Goal: Information Seeking & Learning: Compare options

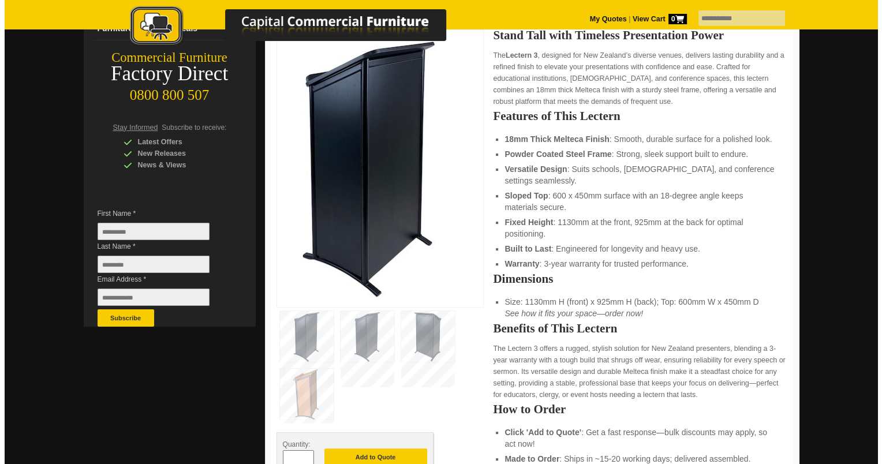
scroll to position [194, 0]
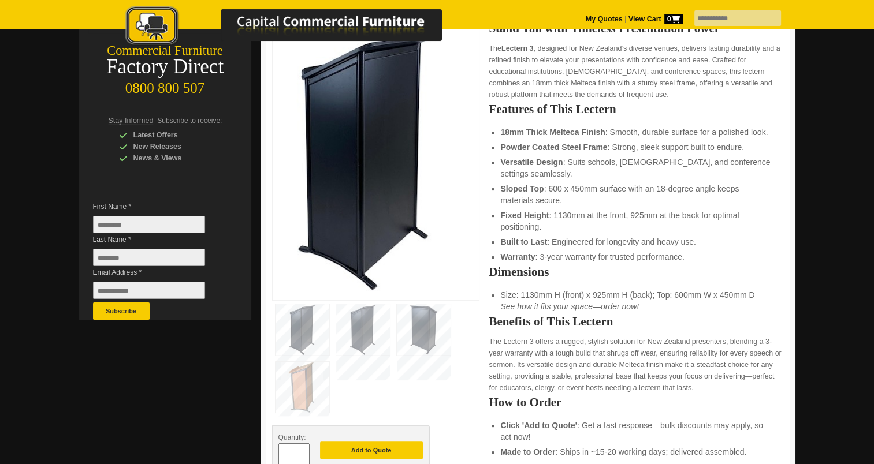
click at [390, 347] on oncord-gallery at bounding box center [376, 359] width 208 height 116
click at [358, 337] on img at bounding box center [363, 329] width 54 height 51
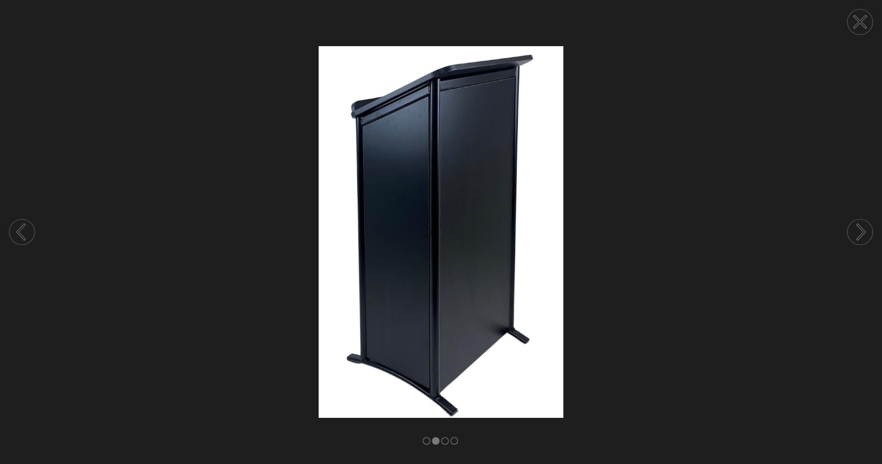
click at [617, 280] on img at bounding box center [441, 231] width 882 height 371
click at [540, 325] on img at bounding box center [441, 231] width 882 height 371
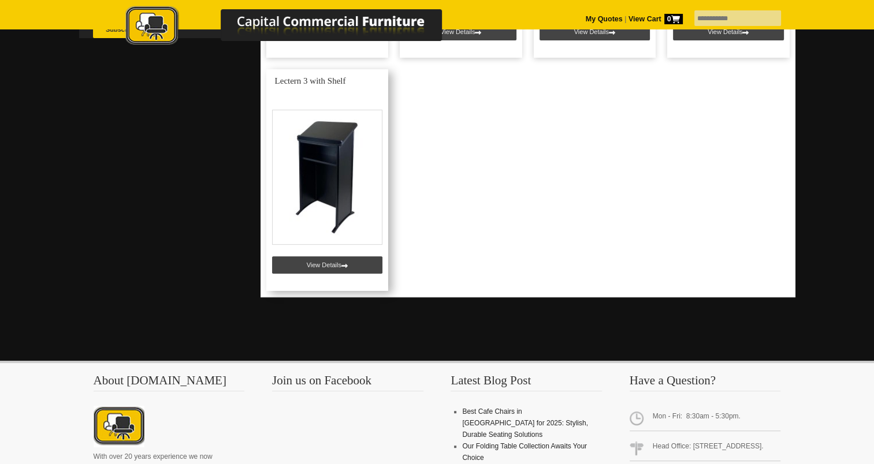
scroll to position [478, 0]
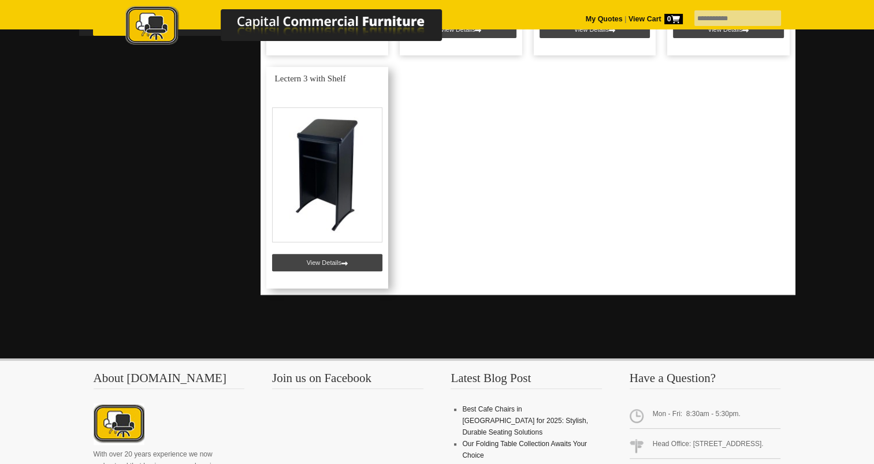
click at [351, 273] on link at bounding box center [327, 178] width 122 height 222
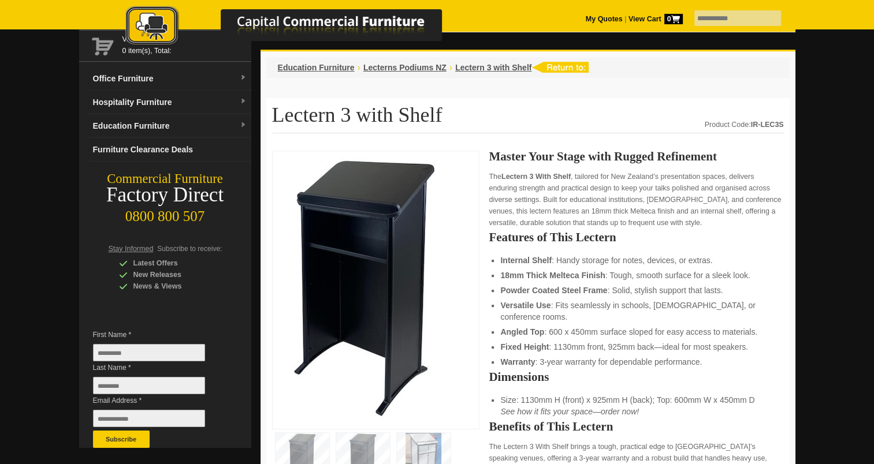
scroll to position [66, 0]
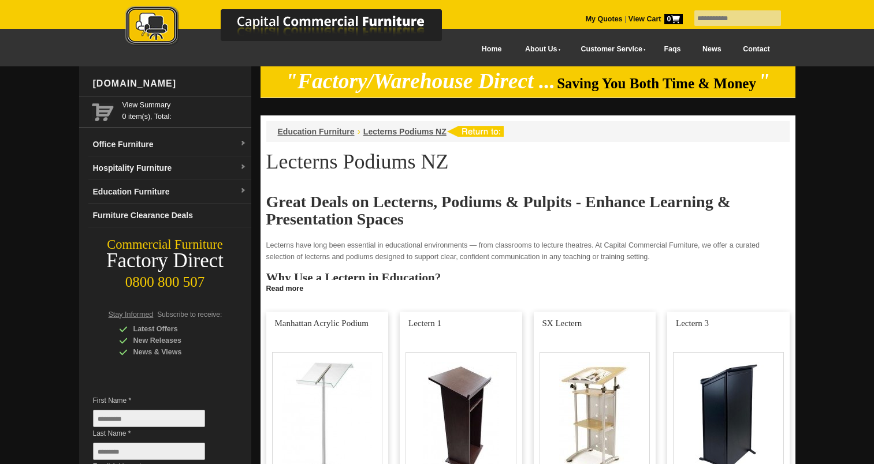
scroll to position [273, 0]
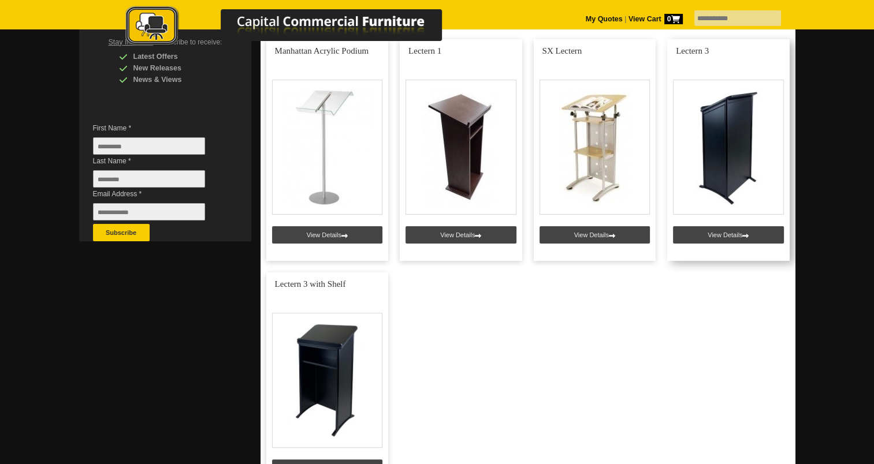
click at [737, 172] on link at bounding box center [728, 150] width 122 height 222
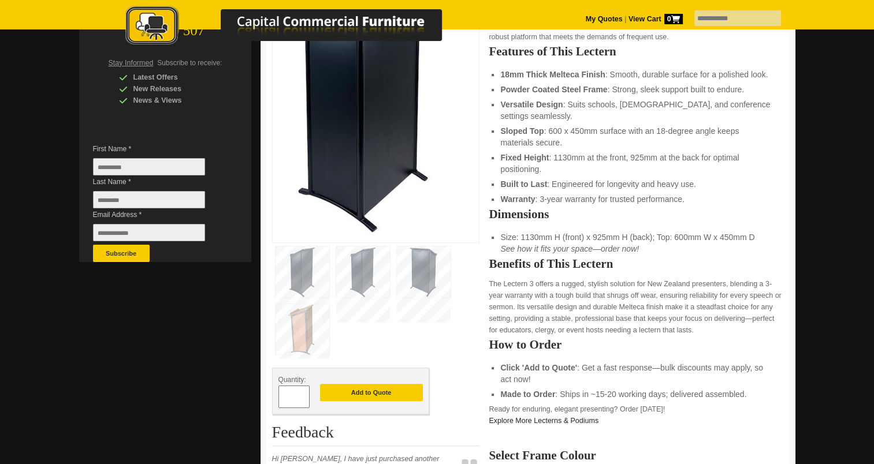
scroll to position [256, 0]
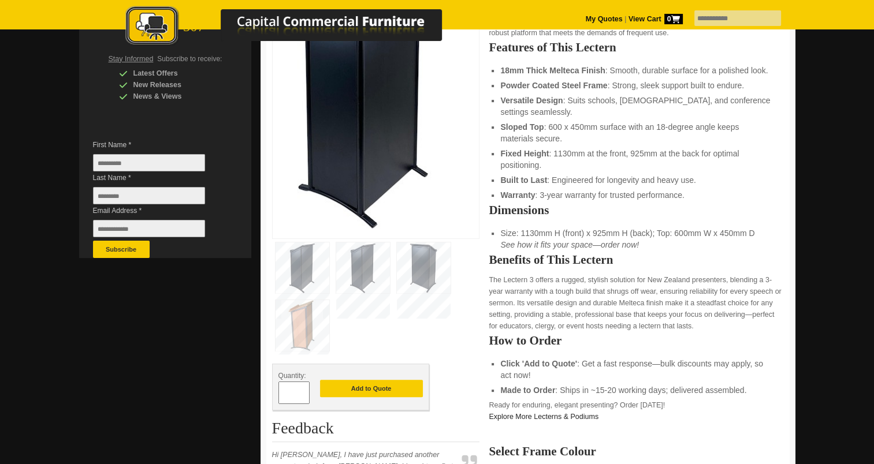
click at [338, 254] on img at bounding box center [363, 268] width 54 height 51
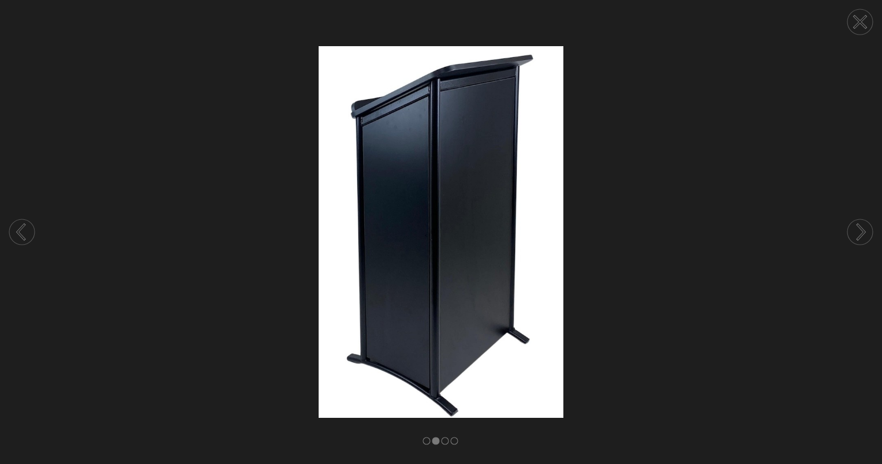
click at [695, 262] on img at bounding box center [441, 231] width 882 height 371
click at [862, 25] on circle at bounding box center [860, 21] width 25 height 25
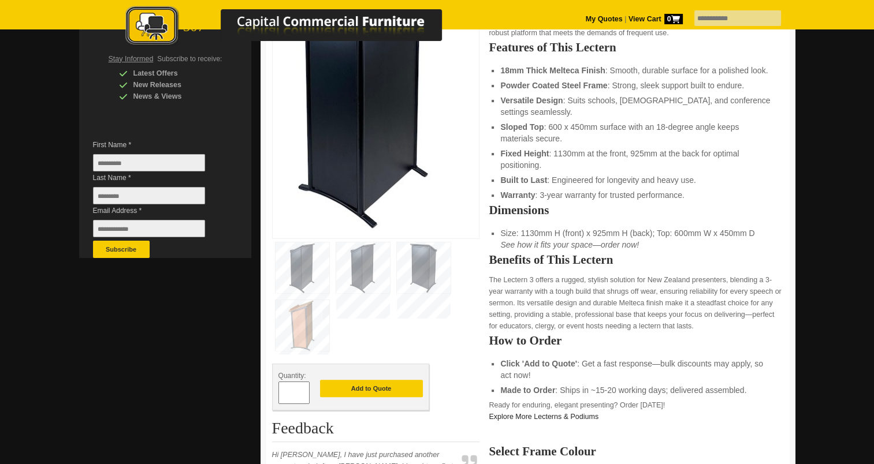
click at [299, 279] on img at bounding box center [302, 268] width 54 height 51
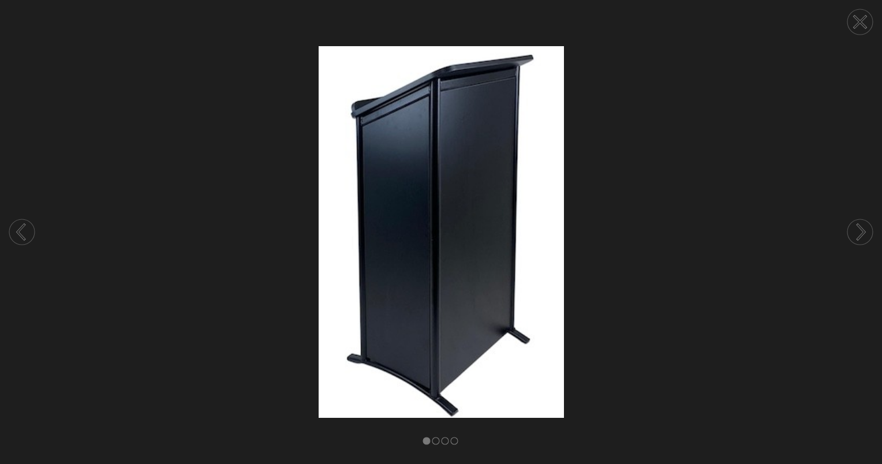
click at [862, 28] on circle at bounding box center [860, 21] width 25 height 25
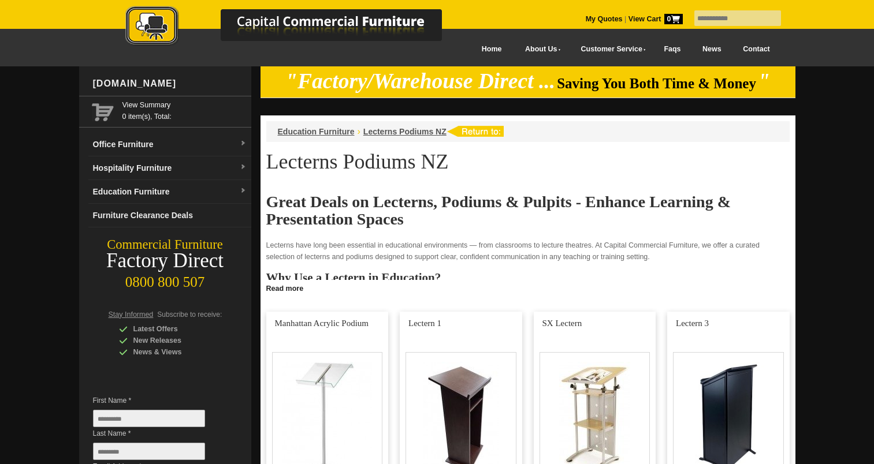
scroll to position [273, 0]
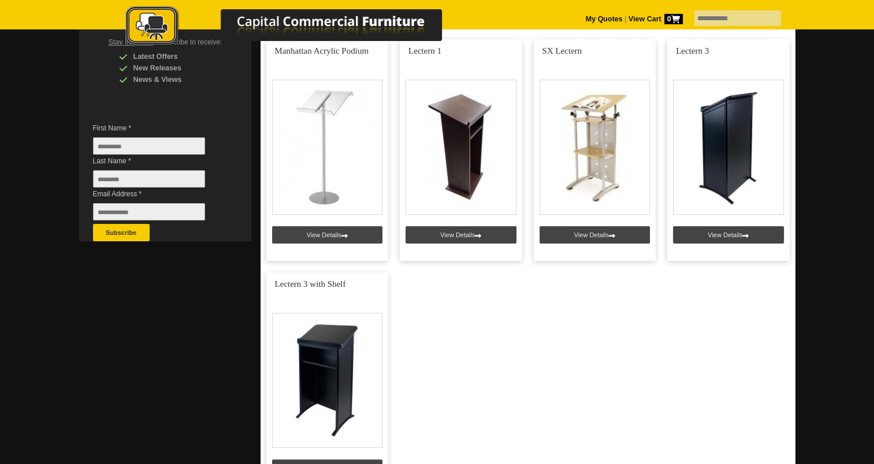
click at [356, 359] on link at bounding box center [327, 384] width 122 height 222
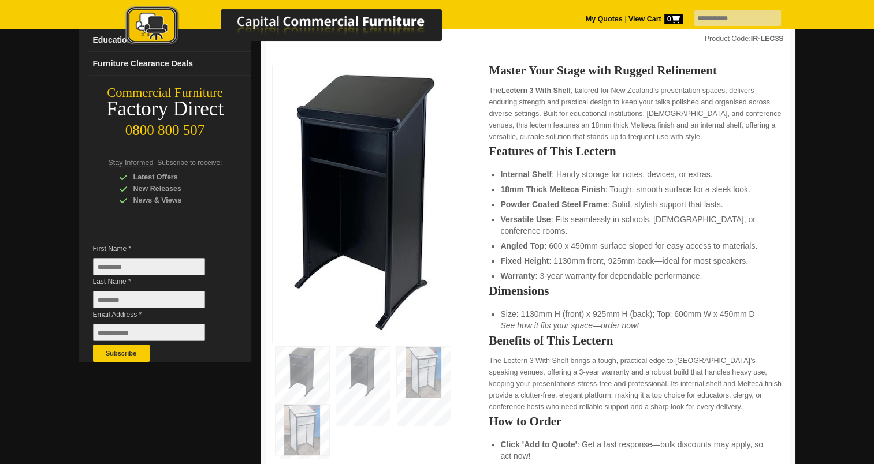
scroll to position [152, 0]
click at [348, 396] on img at bounding box center [363, 372] width 54 height 51
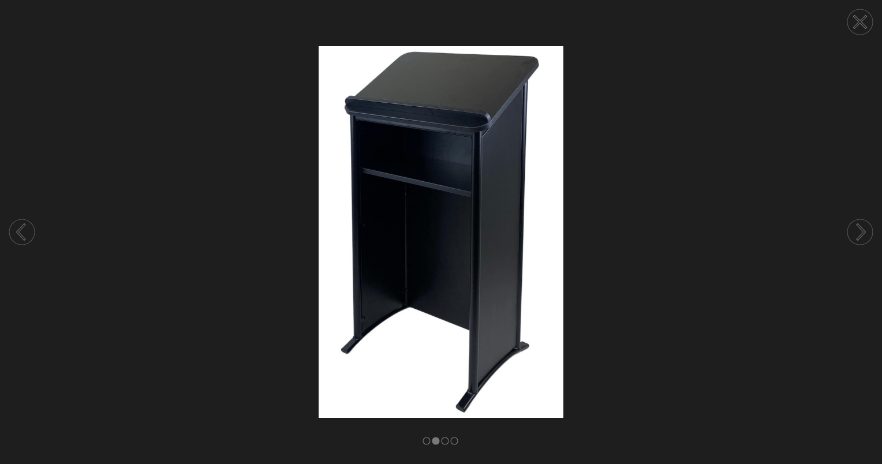
click at [300, 396] on img at bounding box center [441, 231] width 882 height 371
click at [647, 196] on img at bounding box center [441, 231] width 882 height 371
click at [858, 19] on icon at bounding box center [861, 22] width 12 height 12
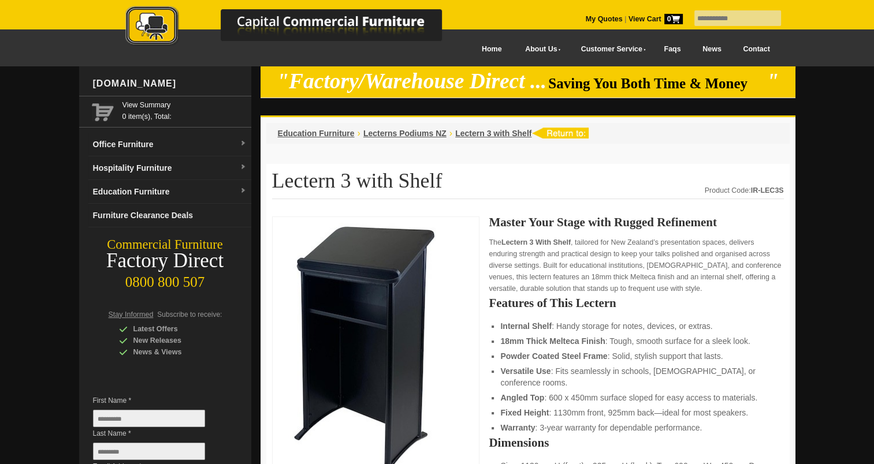
click at [427, 278] on img at bounding box center [364, 354] width 173 height 263
click at [394, 290] on img at bounding box center [364, 354] width 173 height 263
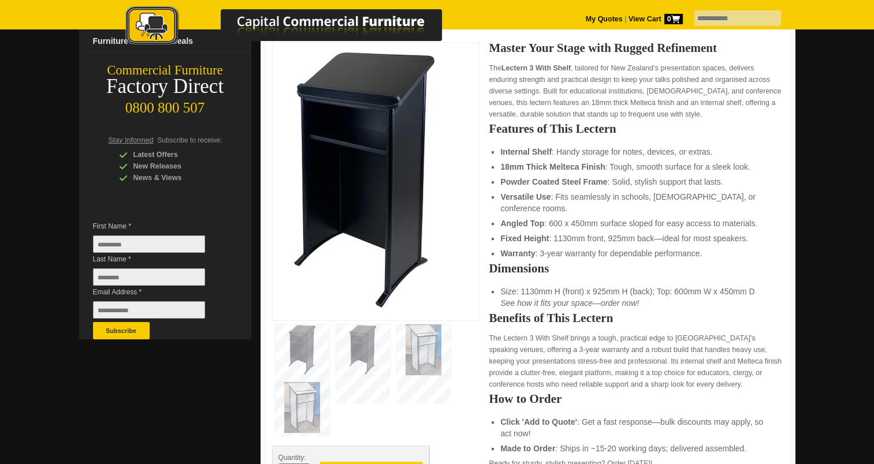
scroll to position [158, 0]
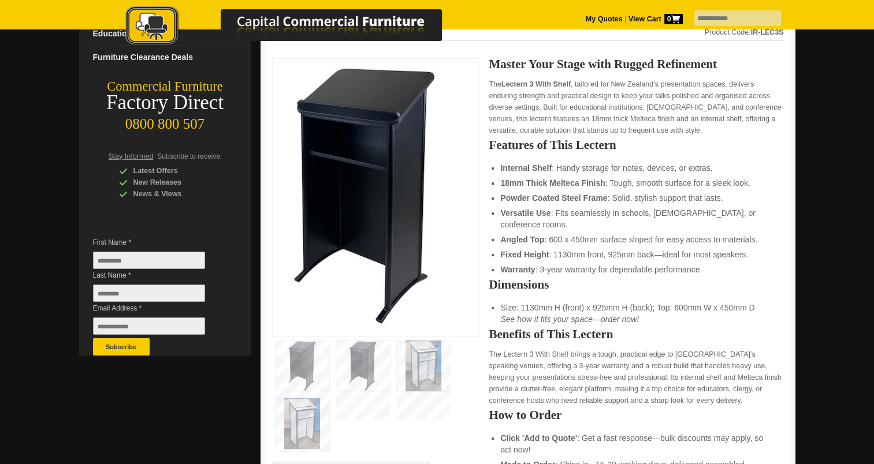
click at [378, 342] on img at bounding box center [363, 366] width 54 height 51
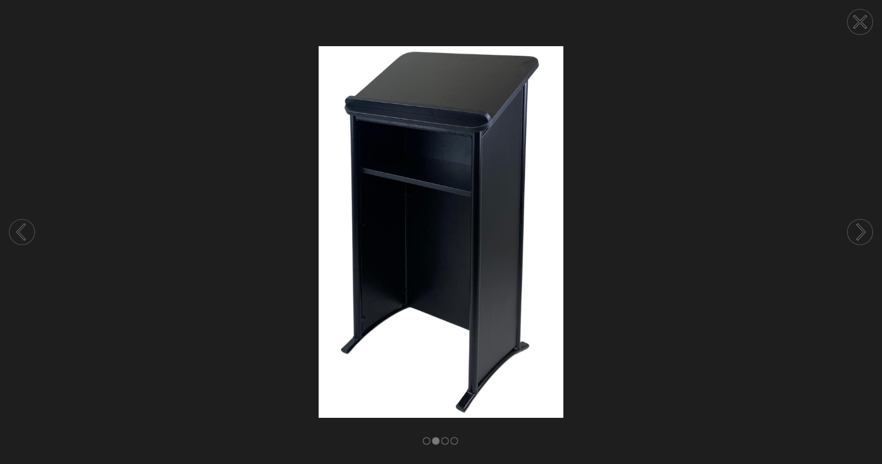
click at [861, 23] on icon at bounding box center [861, 22] width 12 height 12
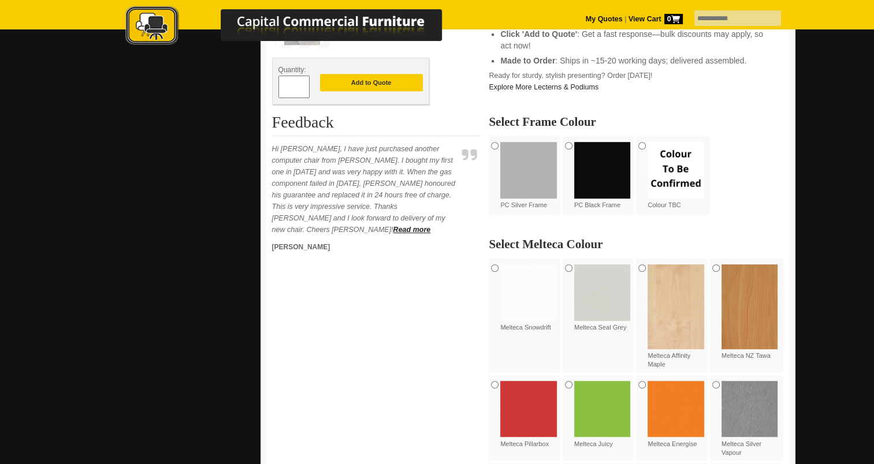
scroll to position [517, 0]
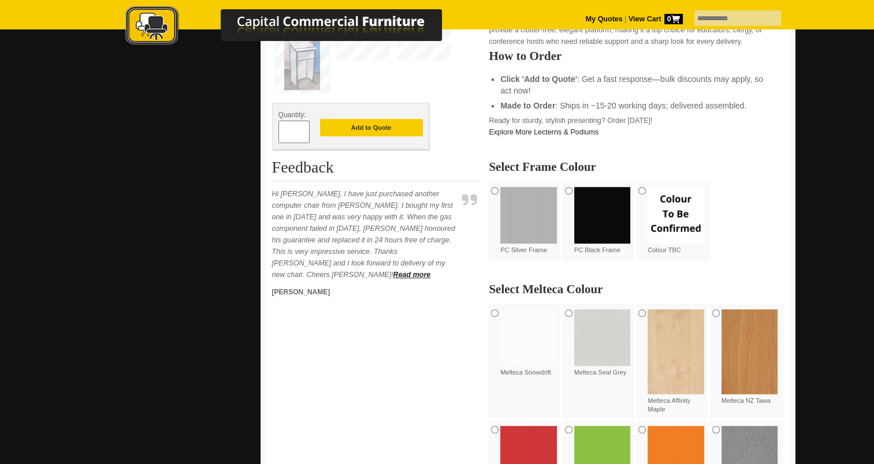
click at [606, 219] on img at bounding box center [602, 215] width 57 height 57
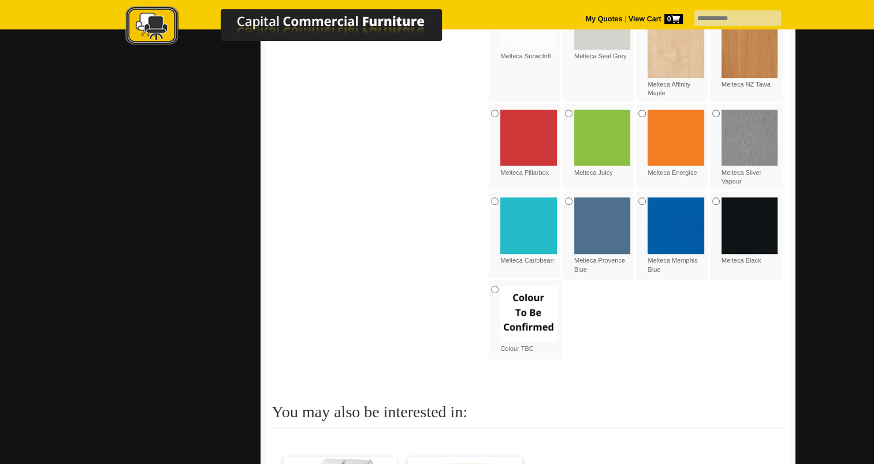
click at [733, 251] on label "Melteca Black" at bounding box center [749, 232] width 57 height 68
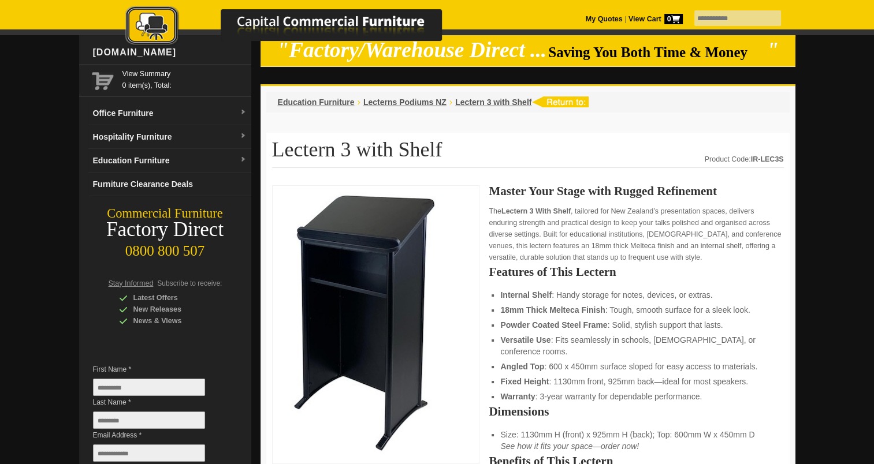
scroll to position [0, 0]
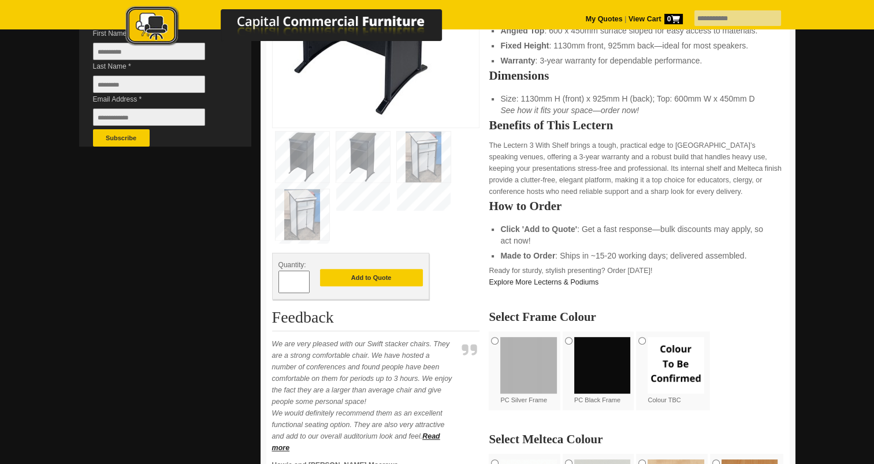
scroll to position [414, 0]
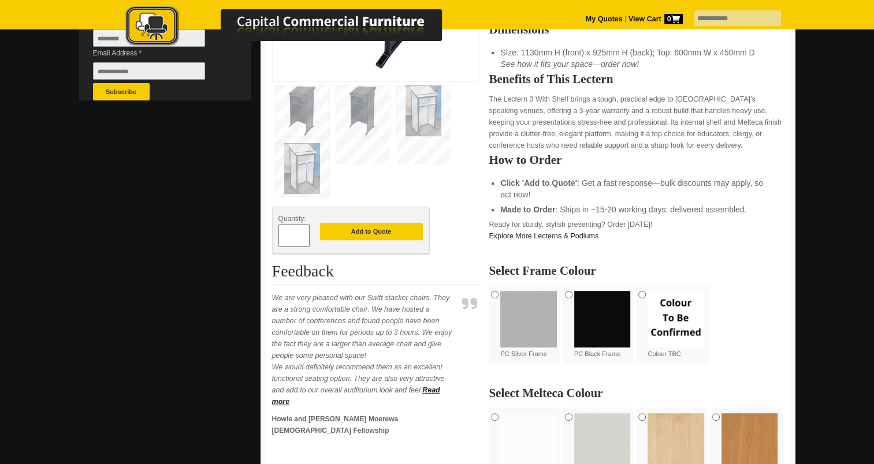
click at [364, 108] on img at bounding box center [363, 110] width 54 height 51
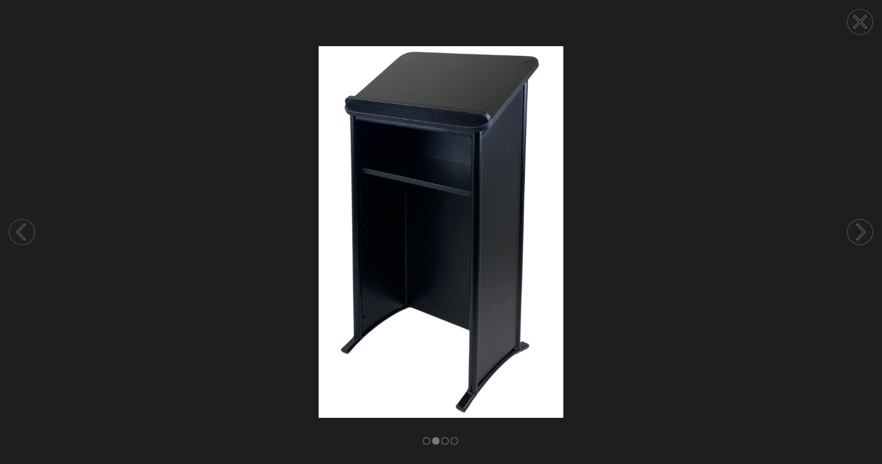
click at [867, 17] on circle at bounding box center [860, 21] width 25 height 25
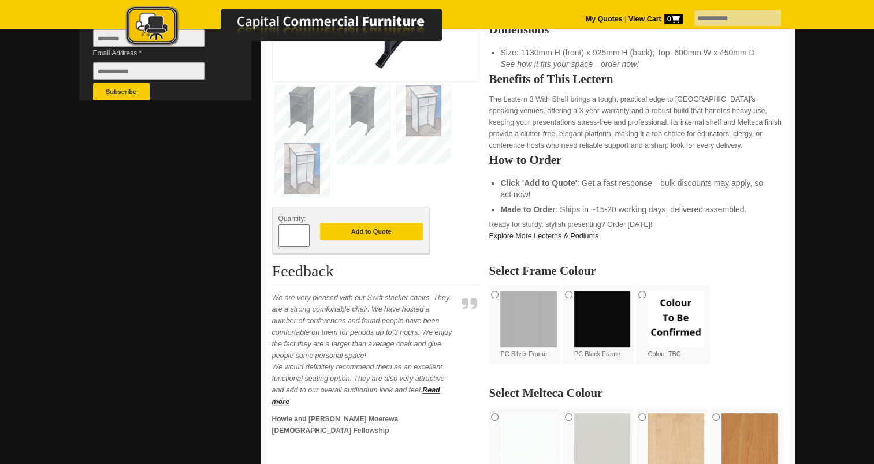
click at [300, 108] on img at bounding box center [302, 110] width 54 height 51
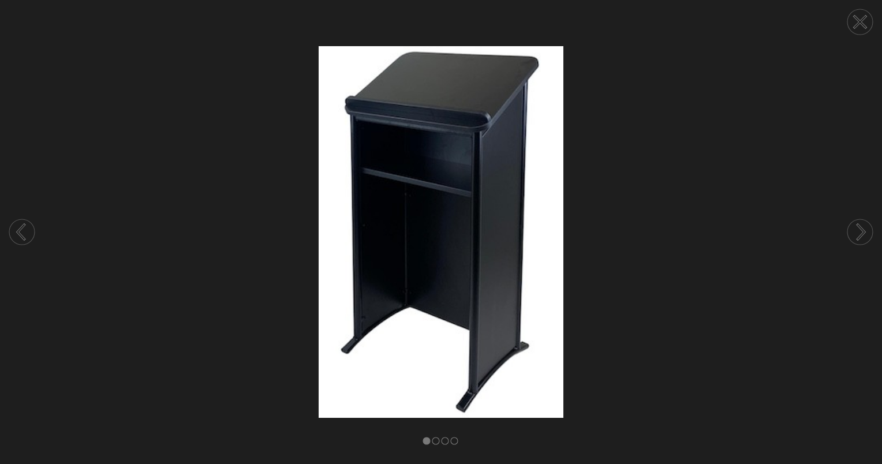
click at [768, 107] on img at bounding box center [441, 231] width 882 height 371
click at [873, 28] on icon at bounding box center [861, 22] width 44 height 44
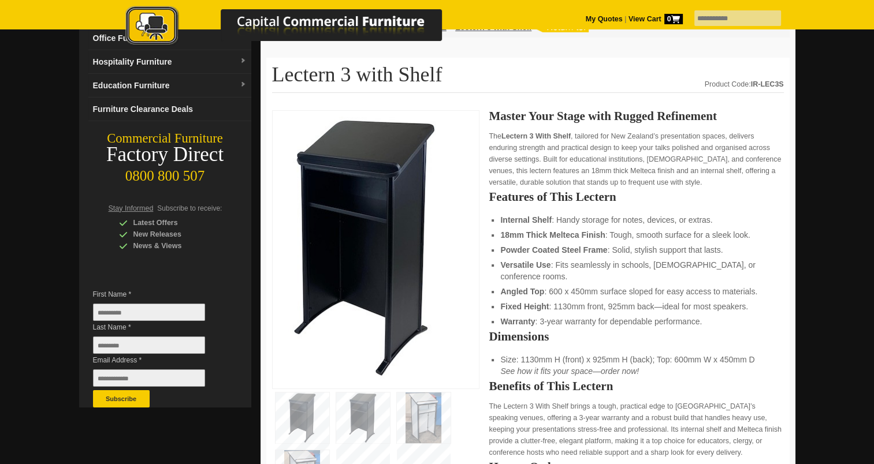
scroll to position [0, 0]
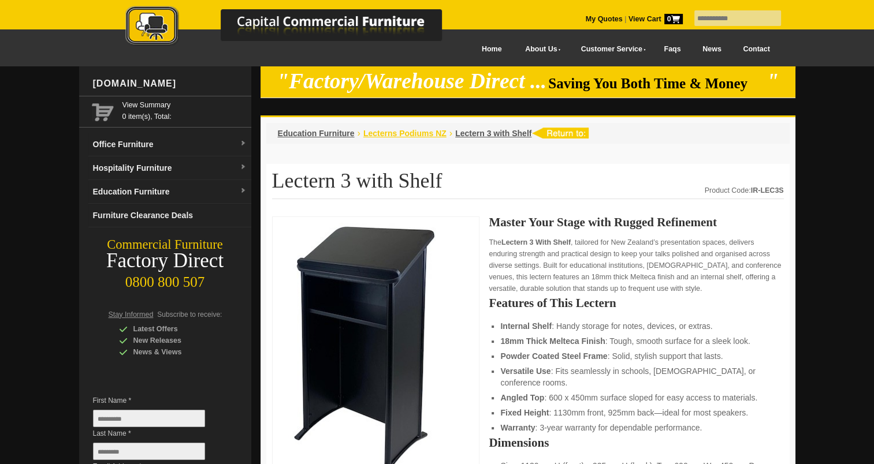
click at [413, 129] on span "Lecterns Podiums NZ" at bounding box center [404, 133] width 83 height 9
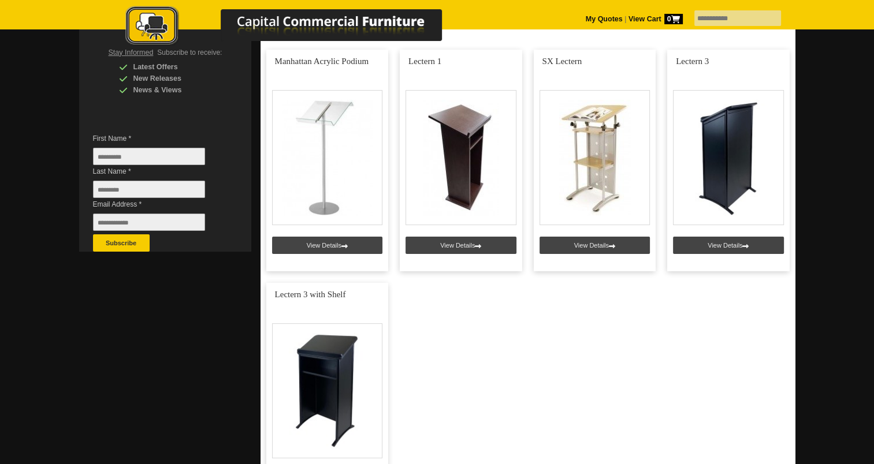
scroll to position [261, 0]
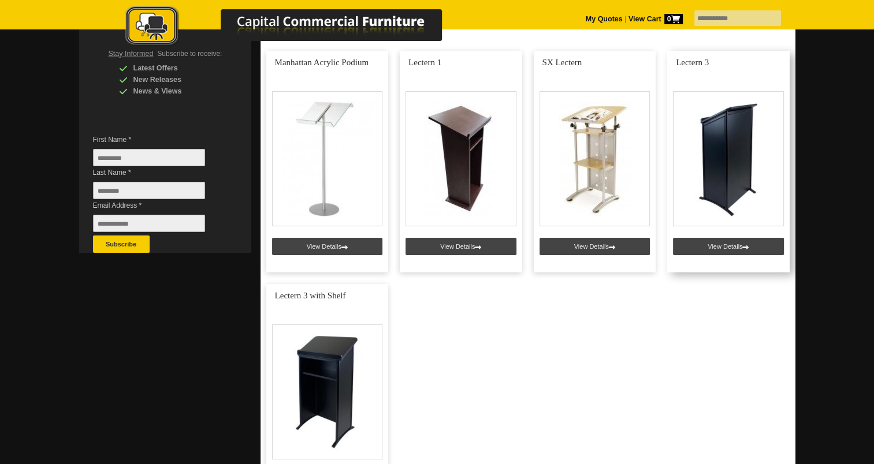
click at [731, 247] on link at bounding box center [728, 162] width 122 height 222
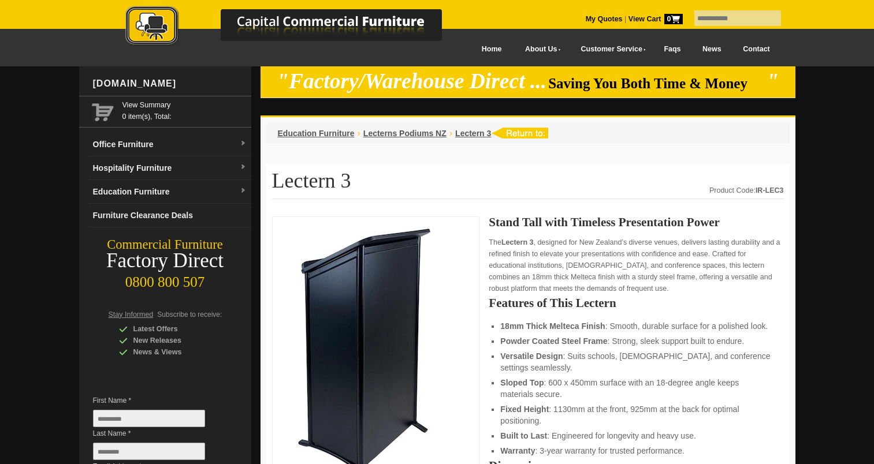
scroll to position [102, 0]
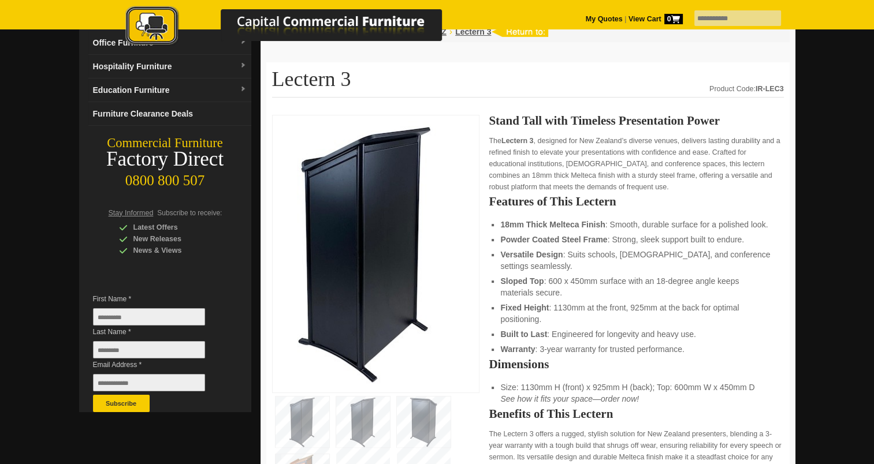
click at [336, 408] on img at bounding box center [363, 422] width 54 height 51
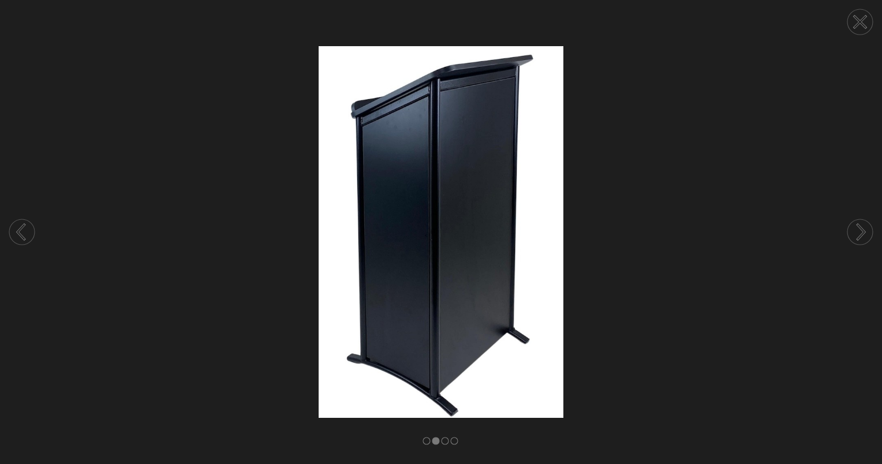
click at [849, 24] on circle at bounding box center [860, 21] width 25 height 25
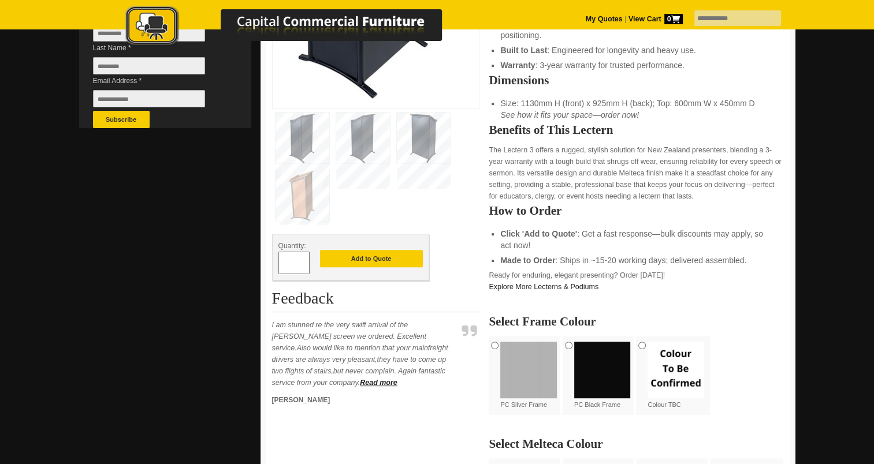
scroll to position [0, 0]
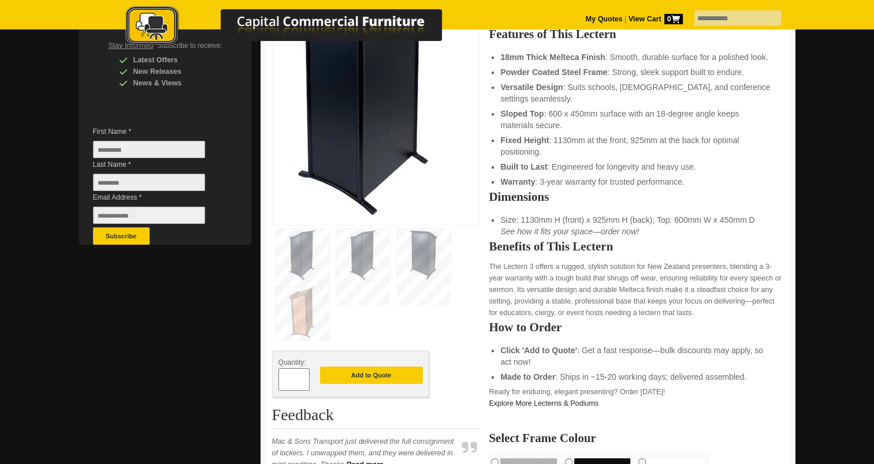
scroll to position [271, 0]
